Goal: Transaction & Acquisition: Purchase product/service

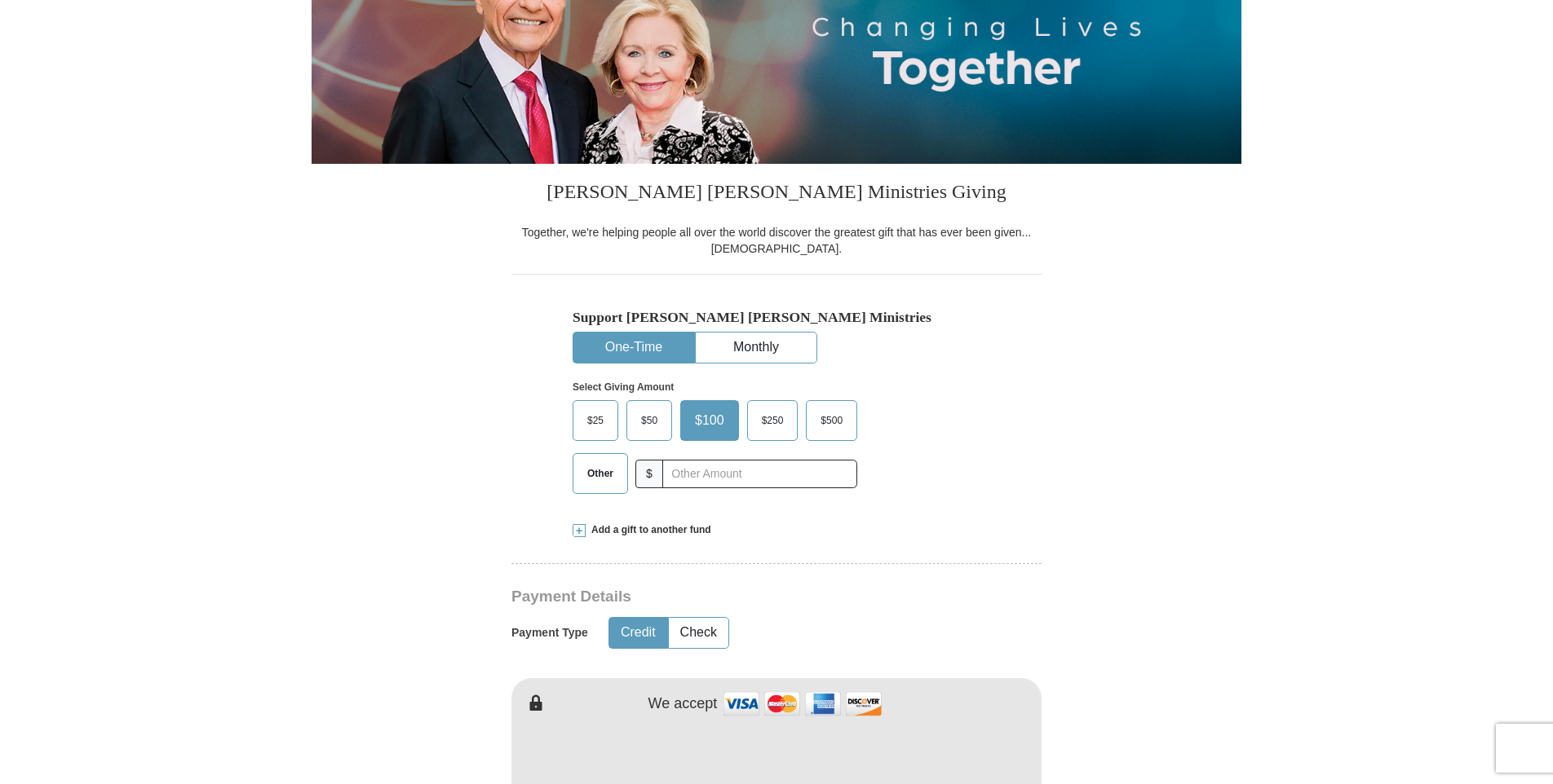
click at [593, 467] on span "Other" at bounding box center [600, 473] width 43 height 24
click at [0, 0] on input "Other" at bounding box center [0, 0] width 0 height 0
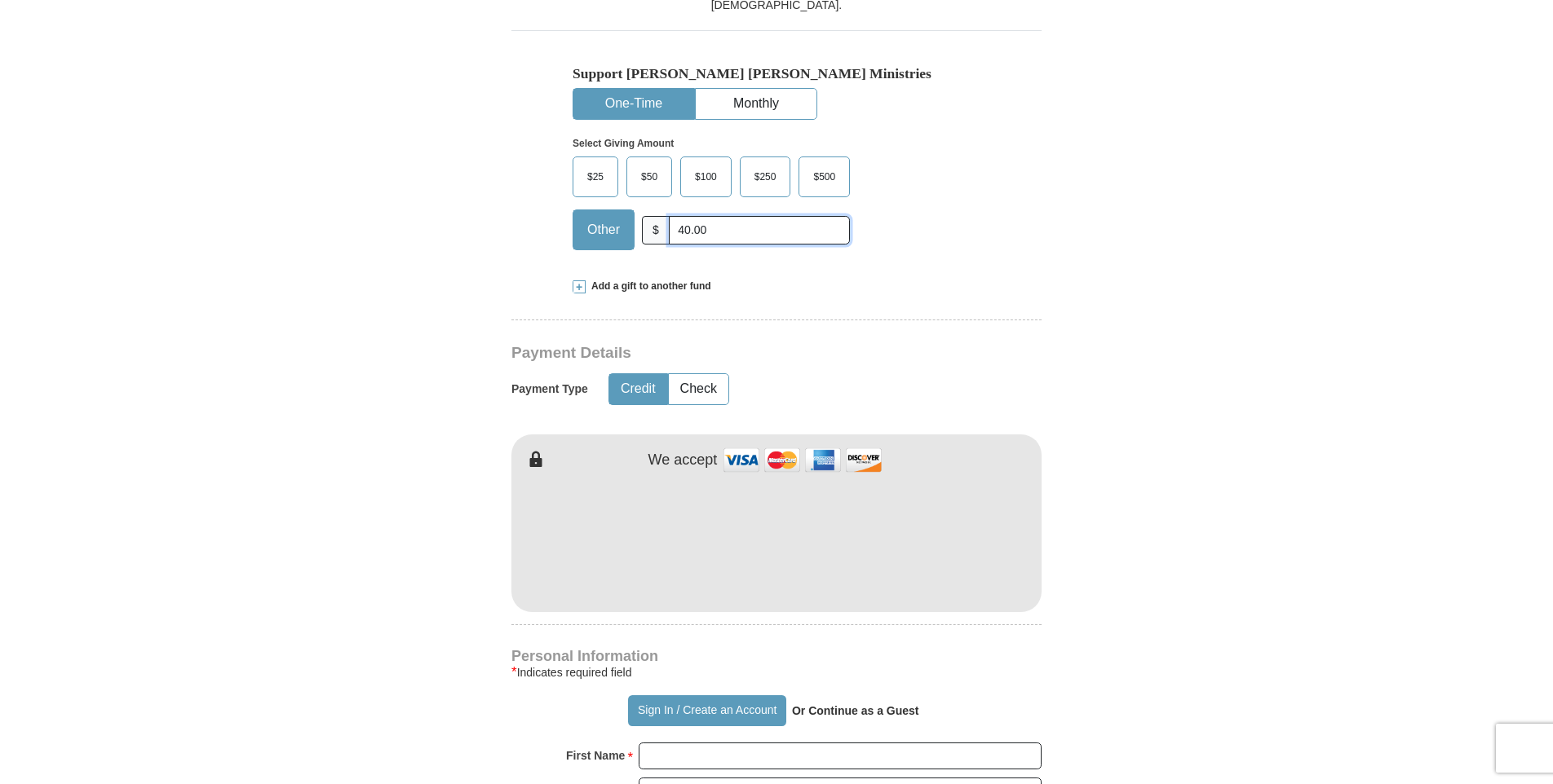
scroll to position [489, 0]
type input "40.00"
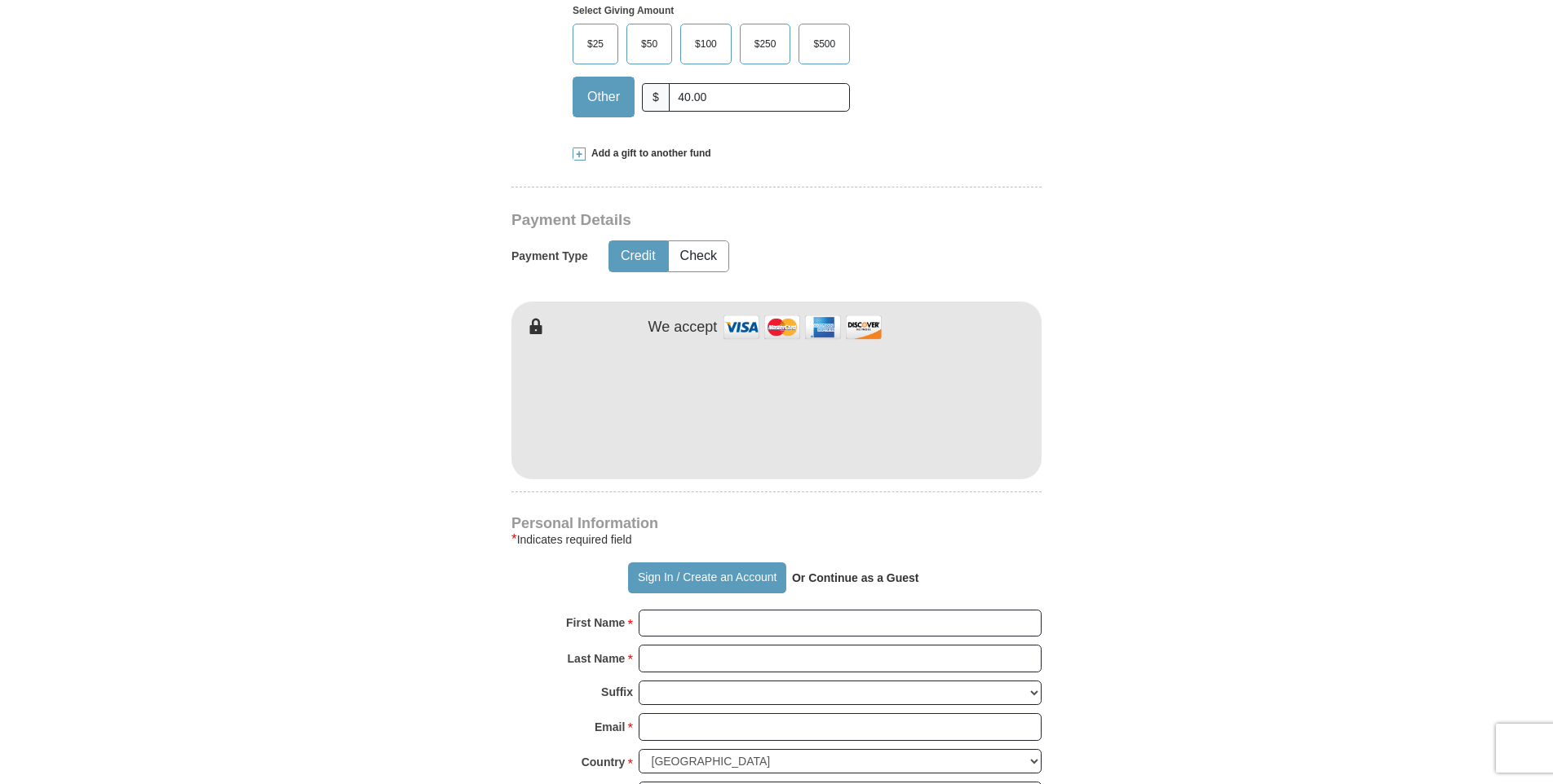
scroll to position [733, 0]
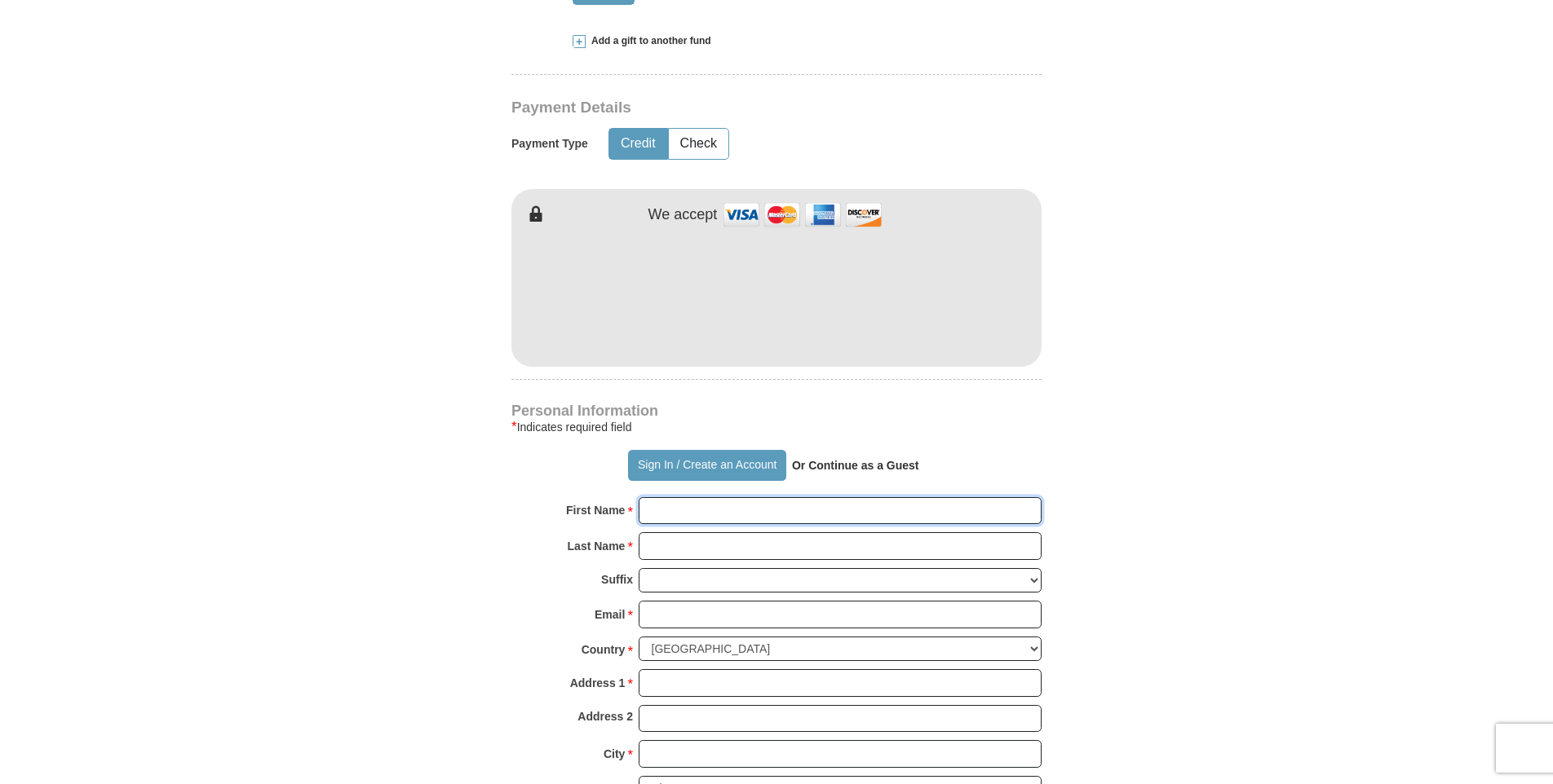
click at [856, 507] on input "First Name *" at bounding box center [841, 511] width 403 height 27
type input "[PERSON_NAME]"
type input "[EMAIL_ADDRESS][DOMAIN_NAME]"
type input "[STREET_ADDRESS]"
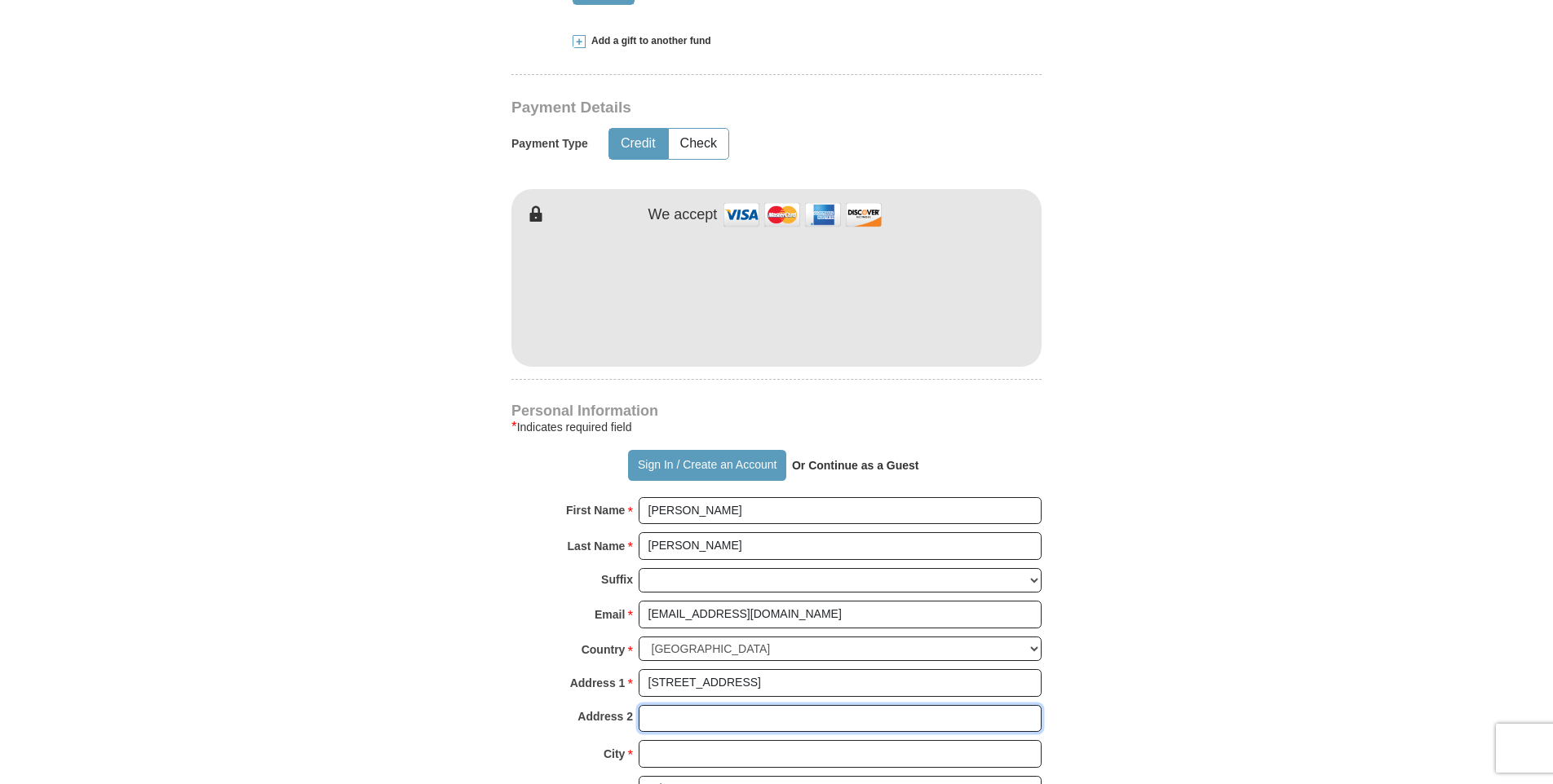
type input "[STREET_ADDRESS]"
type input "LANCASTER"
type input "43130"
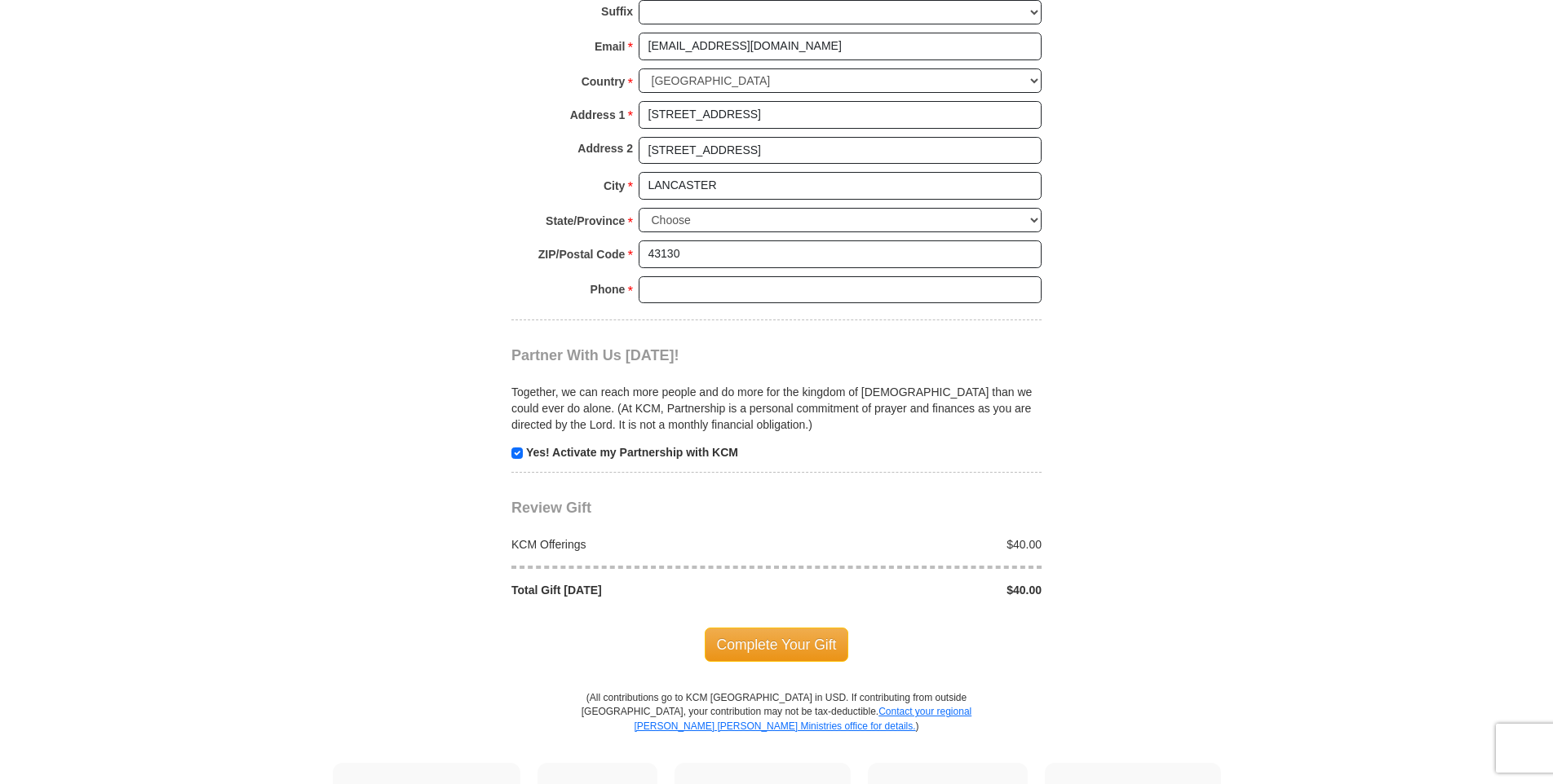
scroll to position [1305, 0]
click at [789, 637] on span "Complete Your Gift" at bounding box center [776, 642] width 144 height 34
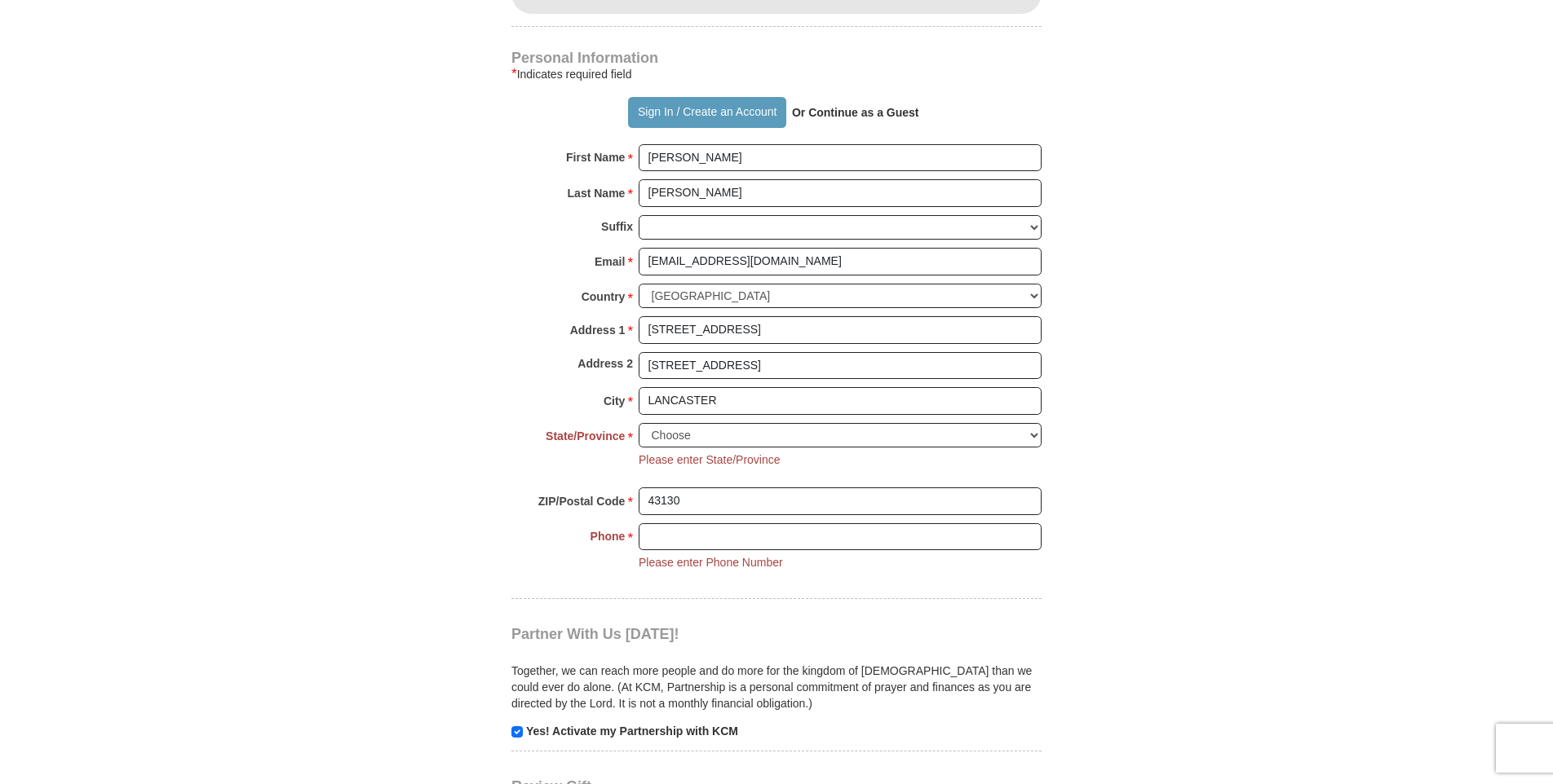
scroll to position [1005, 0]
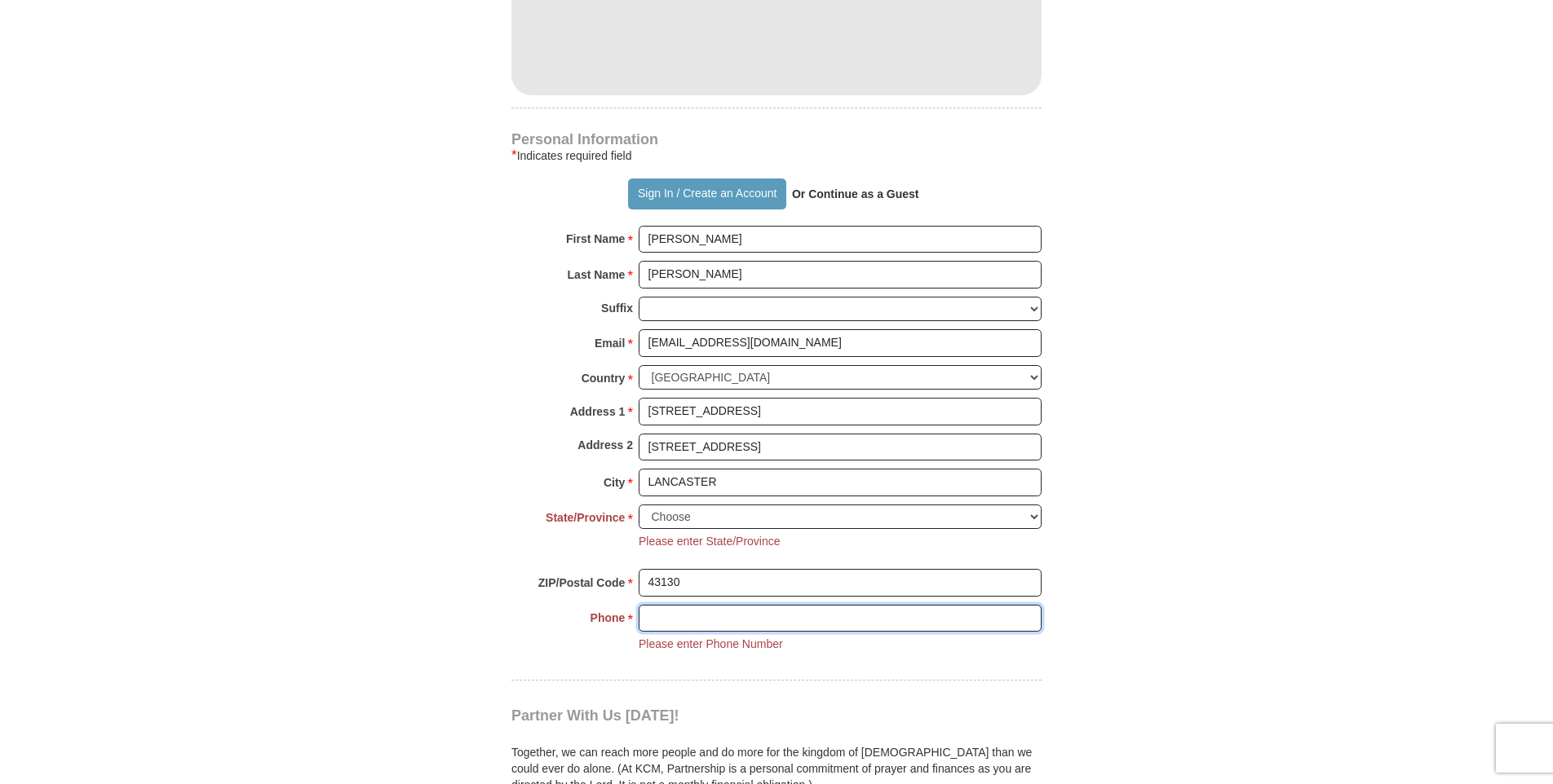
click at [763, 614] on input "Phone * *" at bounding box center [841, 618] width 403 height 27
type input "6145638285"
select select "OH"
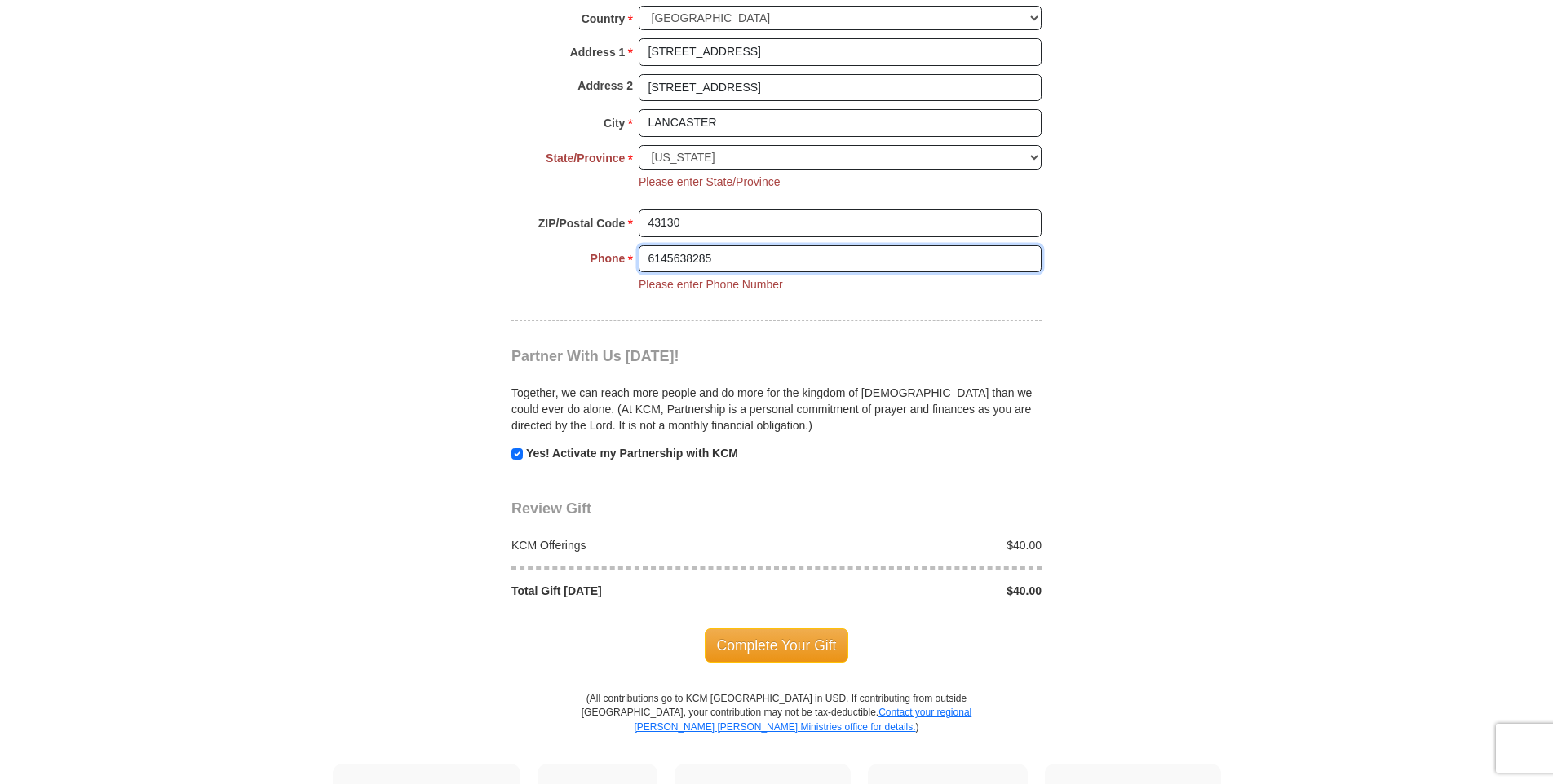
scroll to position [1576, 0]
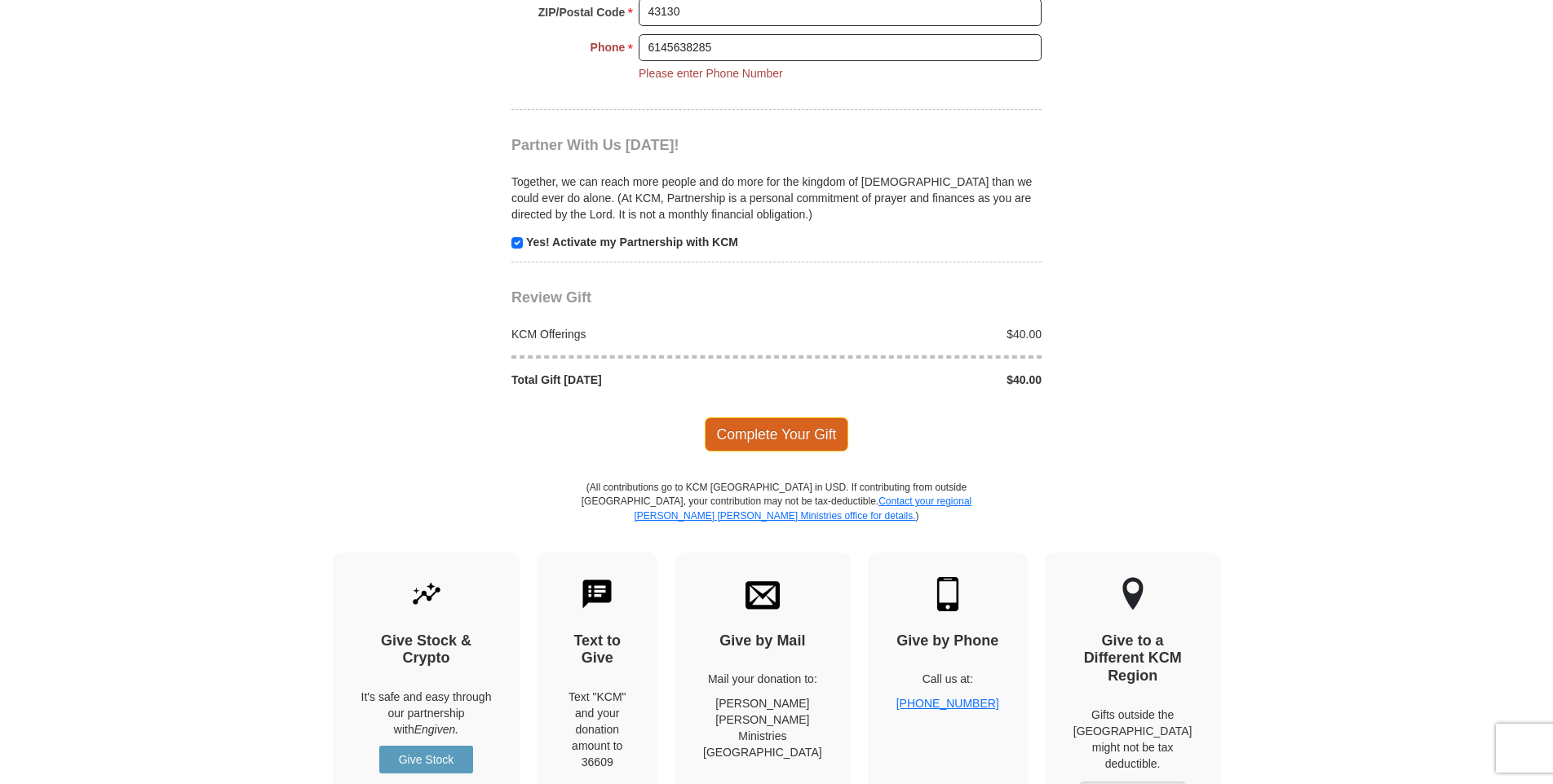
click at [779, 437] on span "Complete Your Gift" at bounding box center [776, 434] width 144 height 34
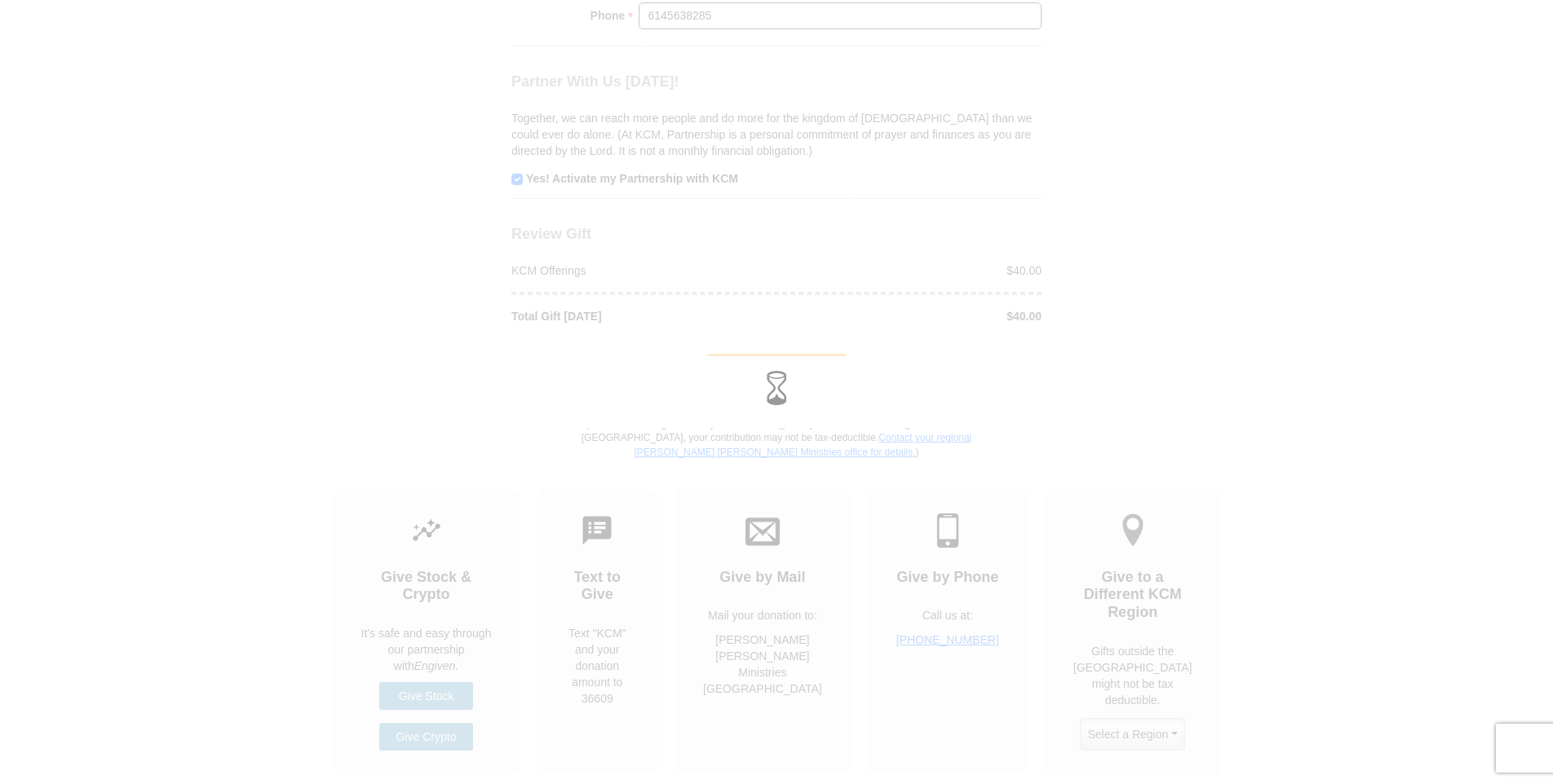
scroll to position [1545, 0]
